Goal: Information Seeking & Learning: Learn about a topic

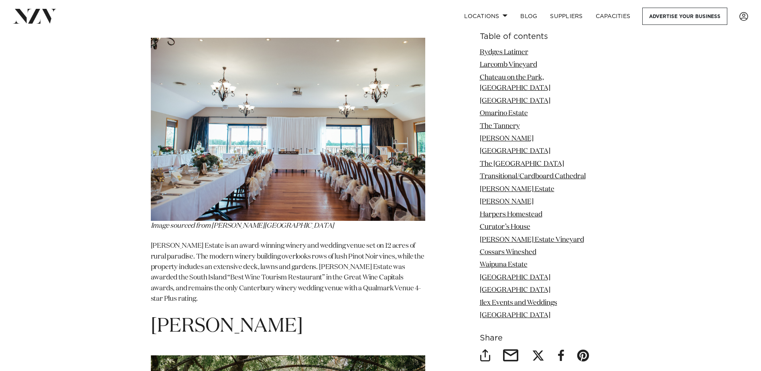
scroll to position [4356, 0]
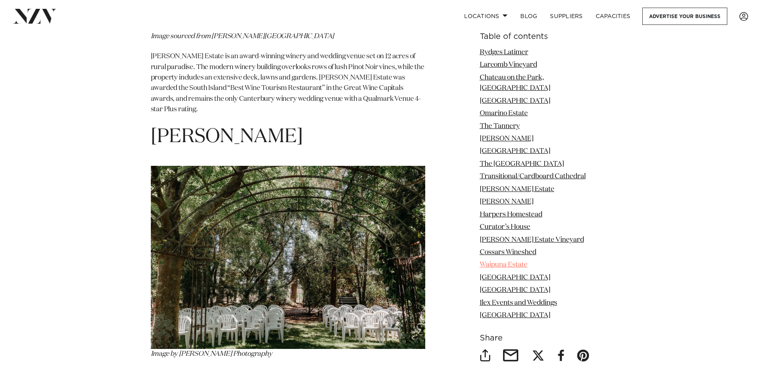
click at [525, 261] on link "Waipuna Estate" at bounding box center [504, 264] width 48 height 7
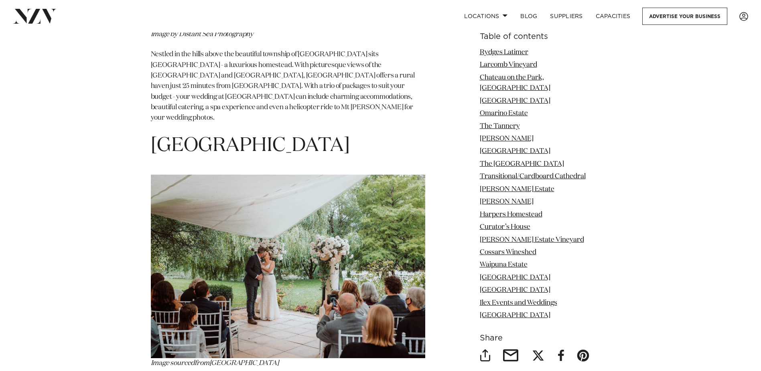
scroll to position [6226, 0]
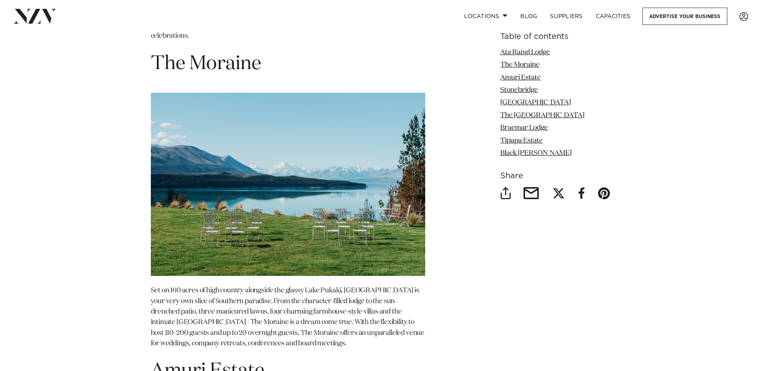
scroll to position [1284, 0]
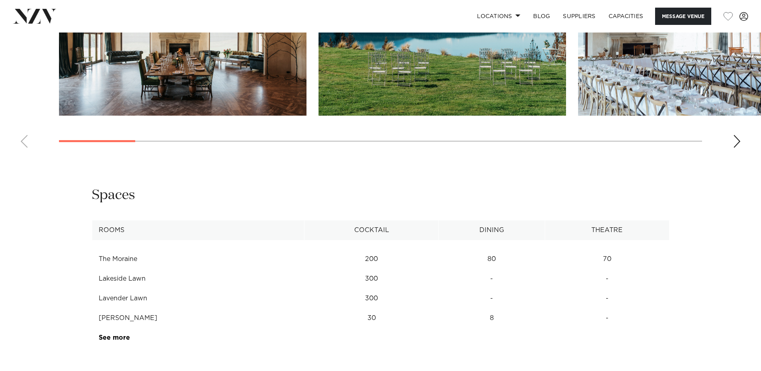
scroll to position [762, 0]
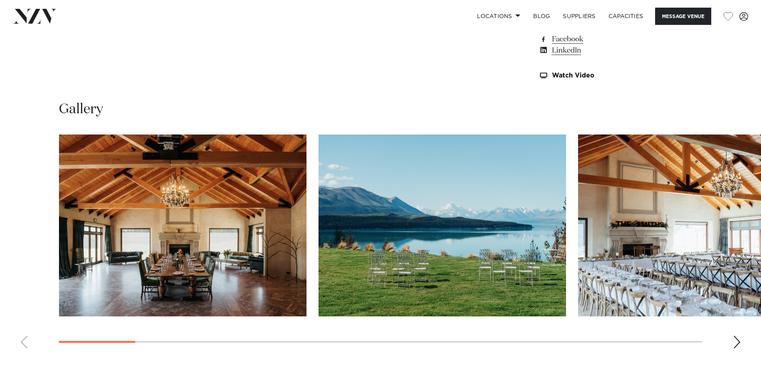
click at [737, 335] on div "Next slide" at bounding box center [737, 341] width 8 height 13
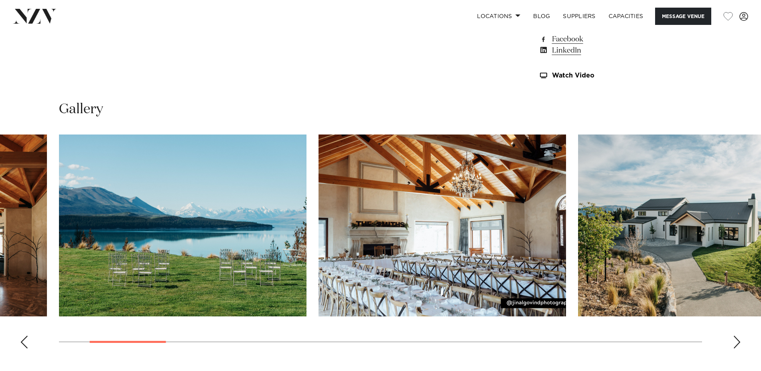
click at [737, 335] on div "Next slide" at bounding box center [737, 341] width 8 height 13
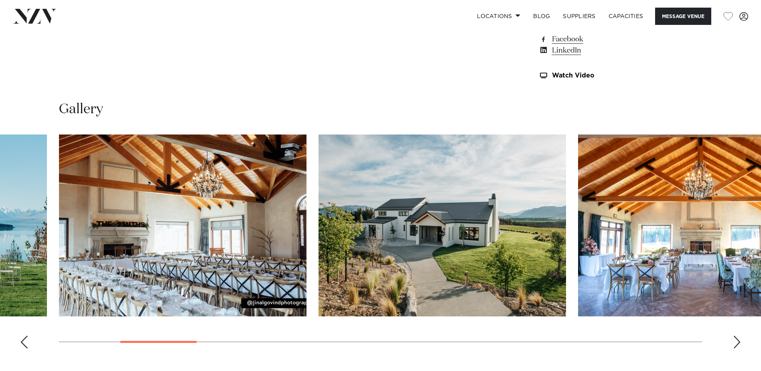
click at [738, 335] on div "Next slide" at bounding box center [737, 341] width 8 height 13
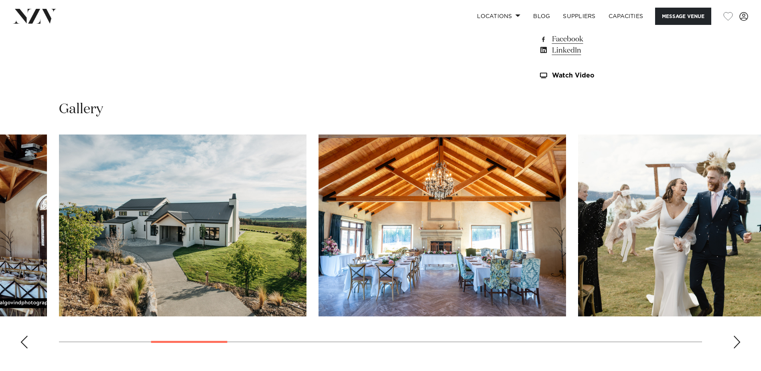
click at [738, 335] on div "Next slide" at bounding box center [737, 341] width 8 height 13
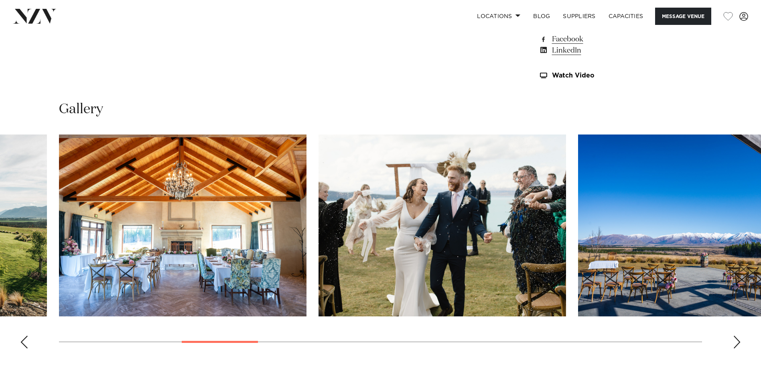
click at [738, 335] on div "Next slide" at bounding box center [737, 341] width 8 height 13
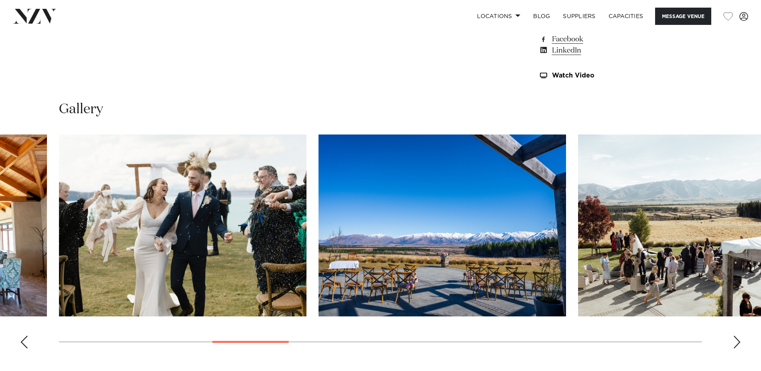
click at [738, 335] on div "Next slide" at bounding box center [737, 341] width 8 height 13
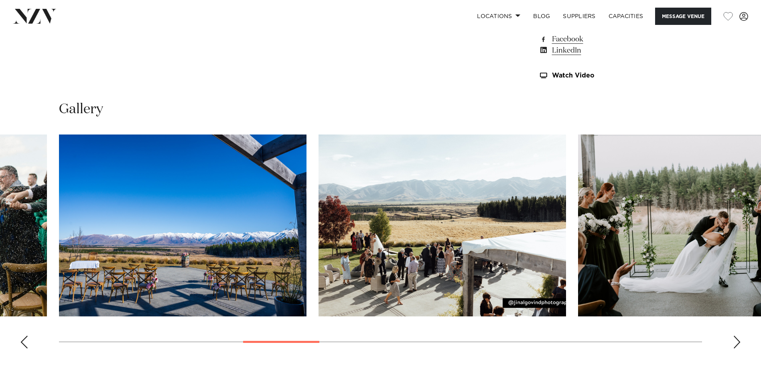
click at [738, 335] on div "Next slide" at bounding box center [737, 341] width 8 height 13
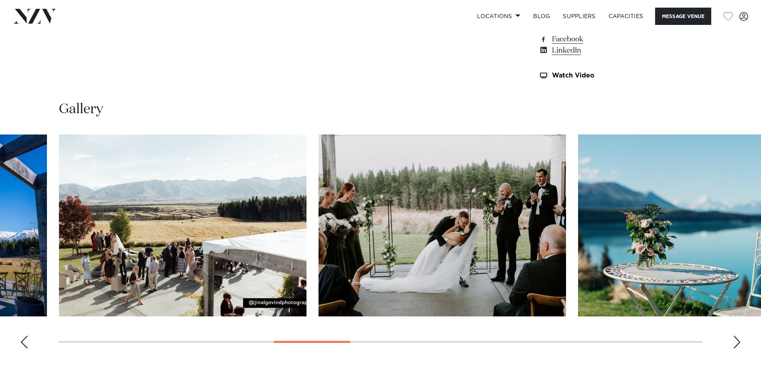
click at [738, 335] on div "Next slide" at bounding box center [737, 341] width 8 height 13
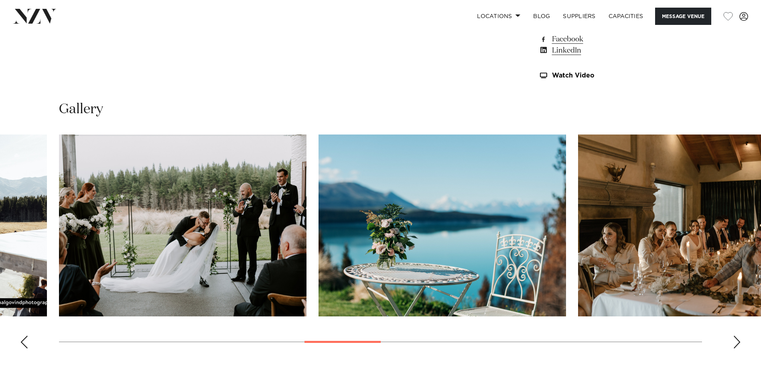
click at [738, 335] on div "Next slide" at bounding box center [737, 341] width 8 height 13
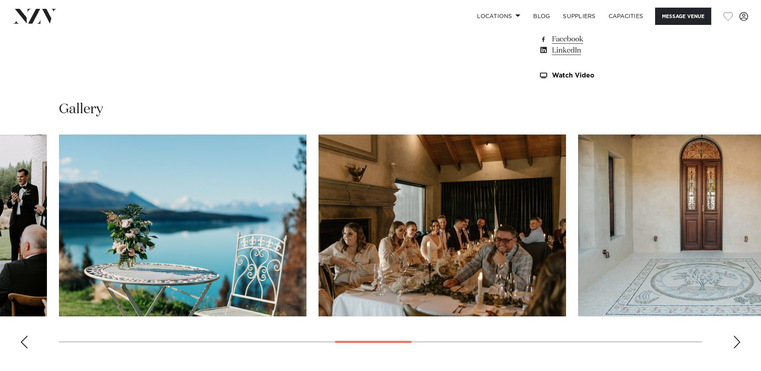
click at [738, 335] on div "Next slide" at bounding box center [737, 341] width 8 height 13
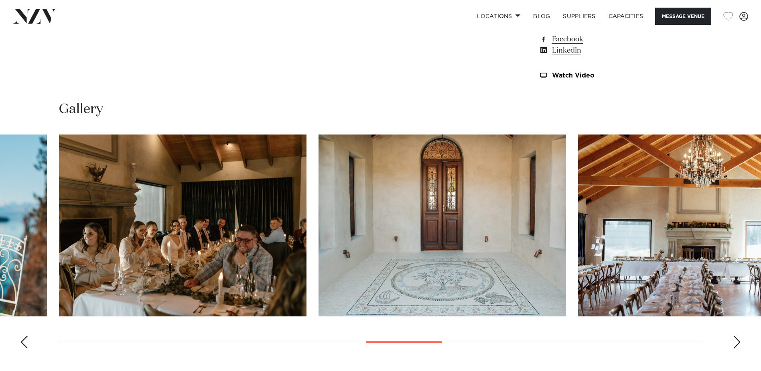
click at [738, 335] on div "Next slide" at bounding box center [737, 341] width 8 height 13
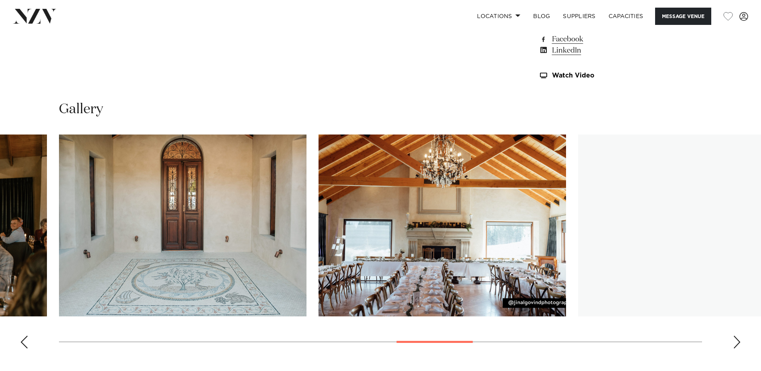
click at [738, 335] on div "Next slide" at bounding box center [737, 341] width 8 height 13
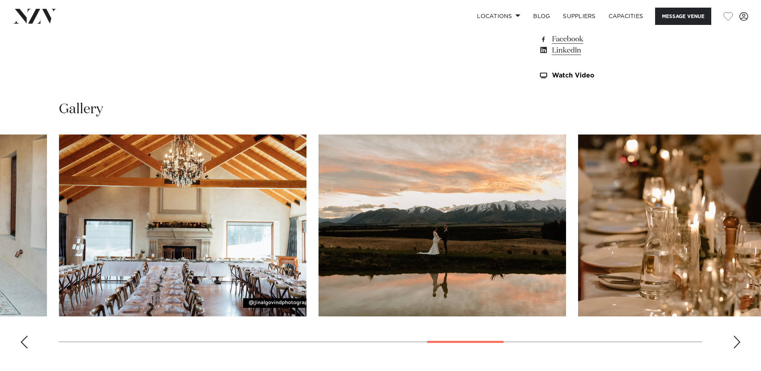
click at [738, 335] on div "Next slide" at bounding box center [737, 341] width 8 height 13
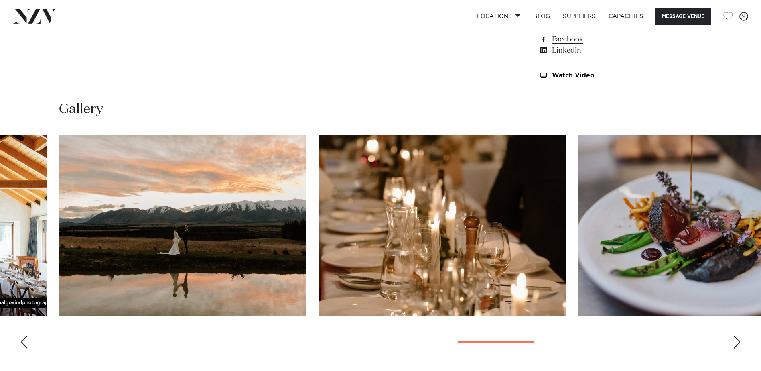
click at [739, 335] on div "Next slide" at bounding box center [737, 341] width 8 height 13
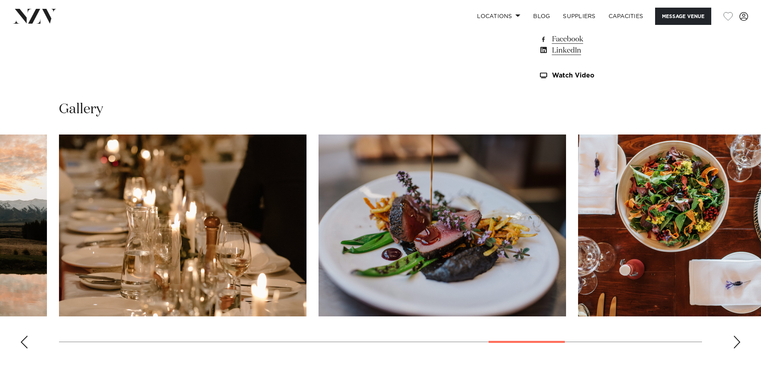
click at [739, 335] on div "Next slide" at bounding box center [737, 341] width 8 height 13
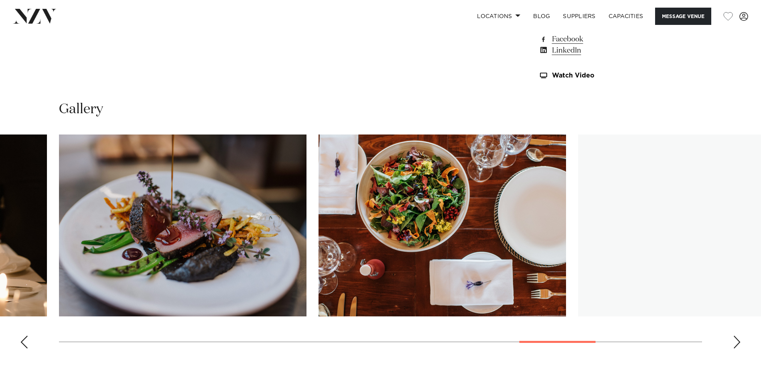
click at [739, 335] on div "Next slide" at bounding box center [737, 341] width 8 height 13
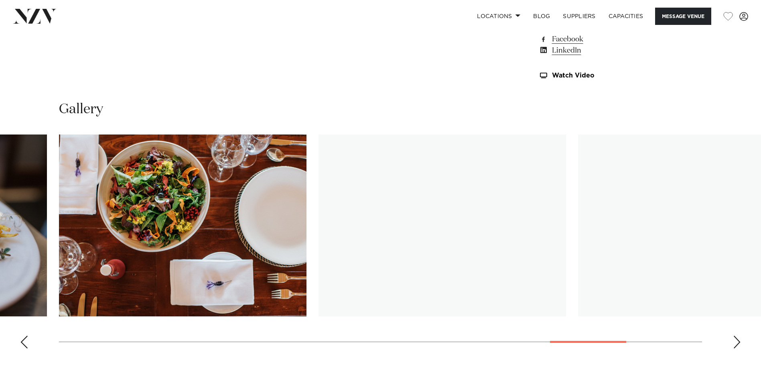
click at [739, 335] on div "Next slide" at bounding box center [737, 341] width 8 height 13
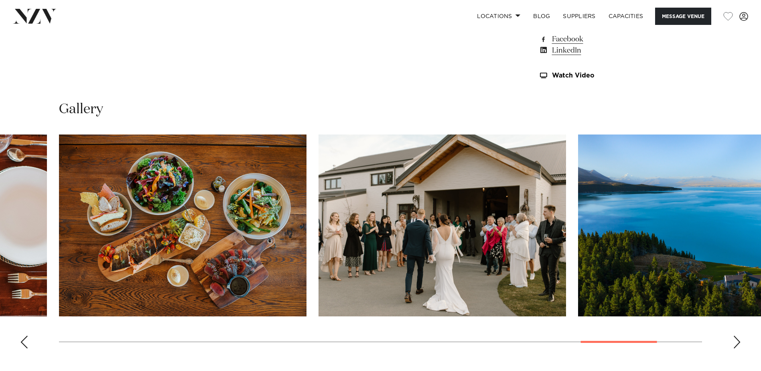
click at [739, 335] on div "Next slide" at bounding box center [737, 341] width 8 height 13
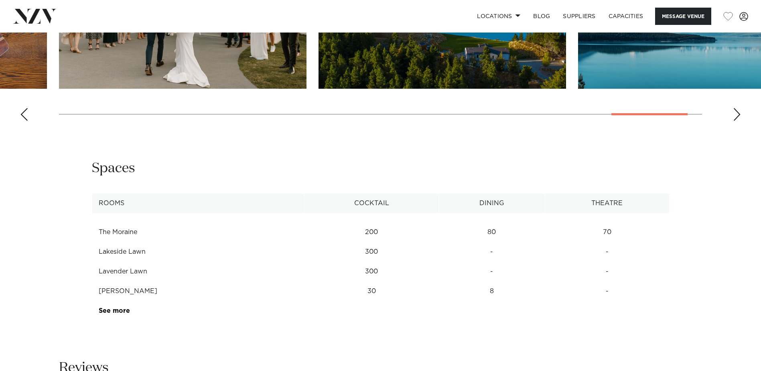
scroll to position [1084, 0]
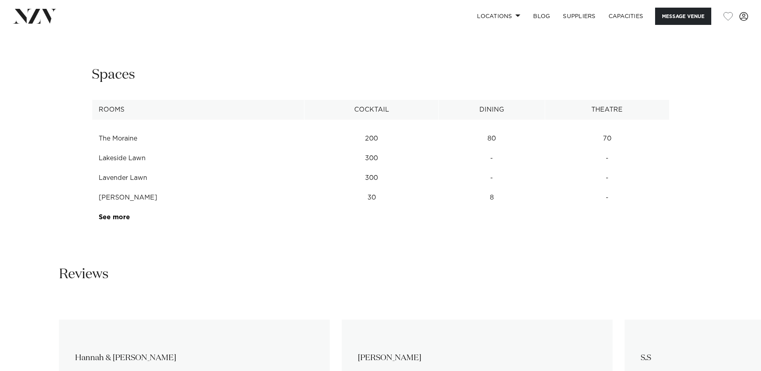
drag, startPoint x: 120, startPoint y: 205, endPoint x: 124, endPoint y: 205, distance: 4.0
click at [120, 214] on link "See more" at bounding box center [130, 217] width 63 height 6
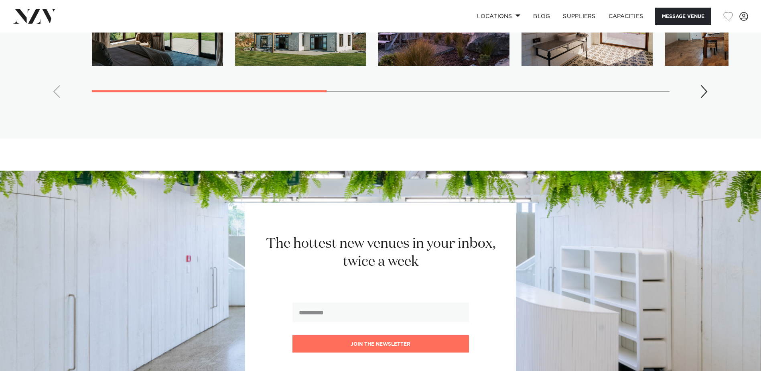
scroll to position [2164, 0]
